Goal: Task Accomplishment & Management: Use online tool/utility

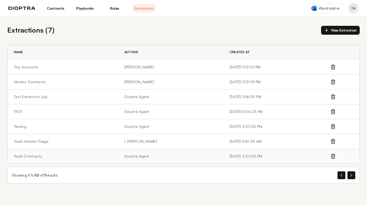
click at [39, 157] on td "SaaS Contracts" at bounding box center [63, 156] width 111 height 15
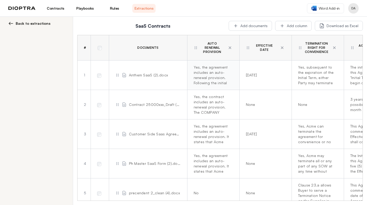
click at [205, 71] on div "Yes, the agreement includes an auto-renewal provision. Following the initial te…" at bounding box center [212, 75] width 37 height 21
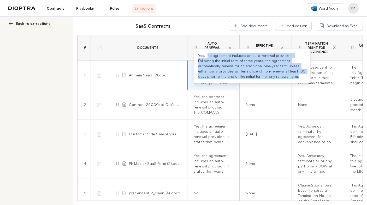
drag, startPoint x: 207, startPoint y: 56, endPoint x: 240, endPoint y: 77, distance: 39.1
click at [240, 78] on div "Yes, the agreement includes an auto-renewal provision. Following the initial te…" at bounding box center [252, 66] width 108 height 26
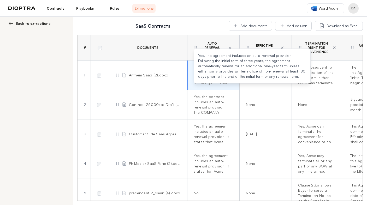
click at [211, 19] on div "SaaS Contracts Add documents Add column Download as Excel # Documents Auto Rene…" at bounding box center [220, 111] width 294 height 189
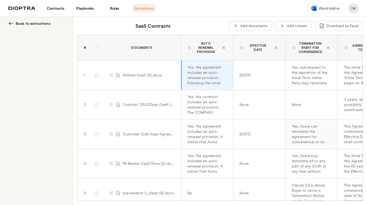
scroll to position [0, 14]
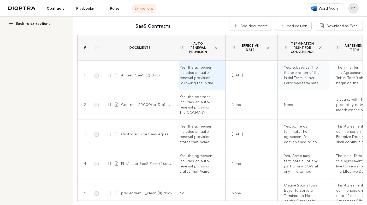
click at [293, 73] on div "Yes, subsequent to the expiration of the Initial Term, either Party may termina…" at bounding box center [302, 75] width 37 height 21
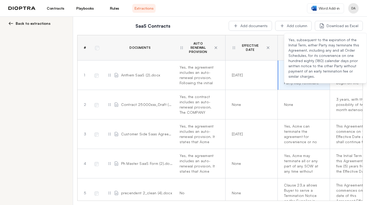
click at [205, 24] on h2 "SaaS Contracts" at bounding box center [152, 25] width 145 height 7
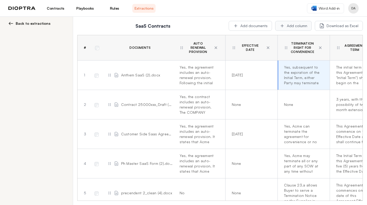
click at [289, 29] on button "Add column" at bounding box center [293, 26] width 37 height 10
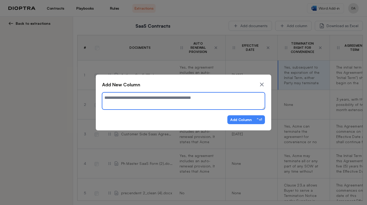
click at [149, 99] on textarea at bounding box center [183, 101] width 163 height 17
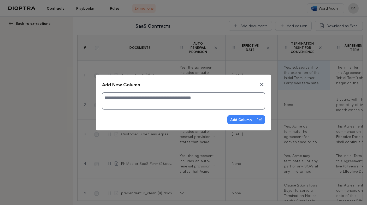
click at [263, 85] on icon at bounding box center [262, 85] width 6 height 6
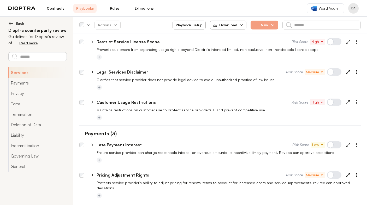
scroll to position [1, 0]
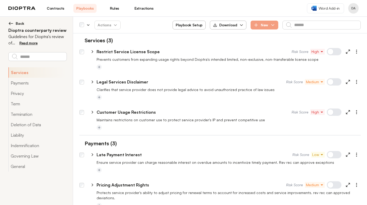
click at [320, 52] on span "High" at bounding box center [318, 51] width 12 height 5
click at [316, 44] on div "**********" at bounding box center [222, 50] width 277 height 13
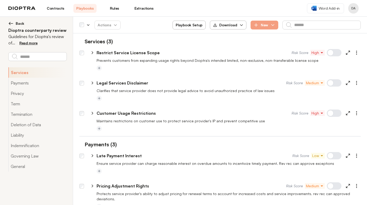
click at [320, 54] on span "High" at bounding box center [318, 52] width 12 height 5
click at [318, 42] on div "Services (3)" at bounding box center [220, 42] width 282 height 8
click at [332, 54] on div at bounding box center [334, 52] width 15 height 7
click at [339, 54] on div at bounding box center [334, 52] width 15 height 7
click at [91, 52] on icon at bounding box center [92, 52] width 5 height 5
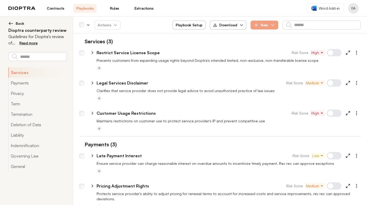
select select "*****"
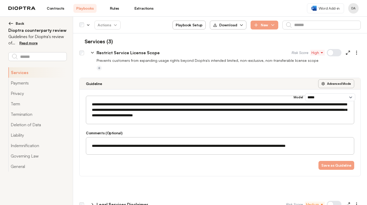
drag, startPoint x: 92, startPoint y: 104, endPoint x: 111, endPoint y: 104, distance: 19.1
click at [97, 104] on textarea "**********" at bounding box center [220, 110] width 262 height 22
click at [318, 98] on select "**********" at bounding box center [330, 98] width 50 height 8
click at [92, 52] on icon at bounding box center [92, 52] width 5 height 5
